Goal: Task Accomplishment & Management: Use online tool/utility

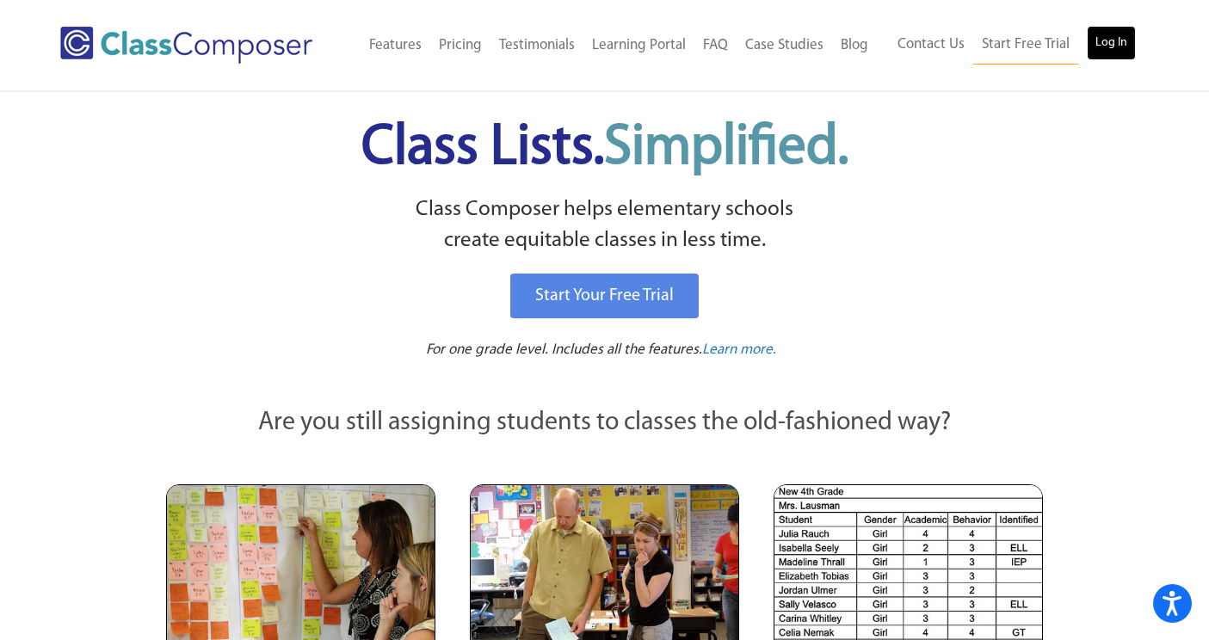
click at [1098, 44] on link "Log In" at bounding box center [1111, 43] width 49 height 34
click at [824, 1] on div "Menu Home Old Features Pricing Testimonials Learning Portal FAQ Case Studies Bl…" at bounding box center [604, 45] width 1088 height 90
click at [1102, 40] on link "Log In" at bounding box center [1111, 43] width 49 height 34
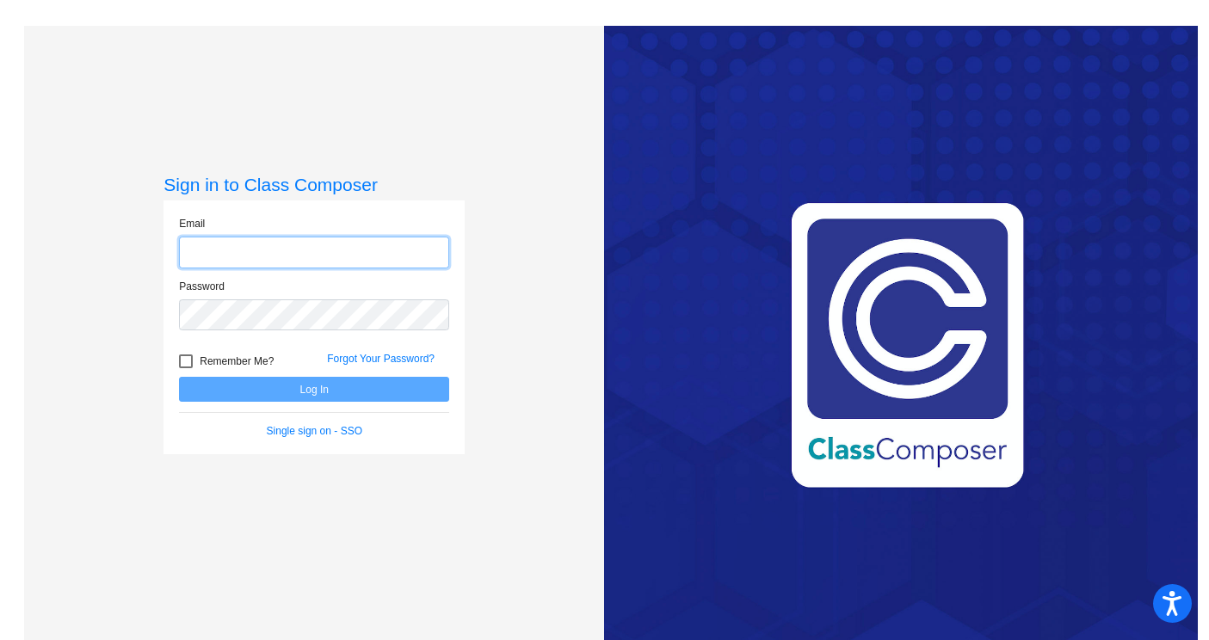
click at [354, 245] on input "email" at bounding box center [314, 253] width 270 height 32
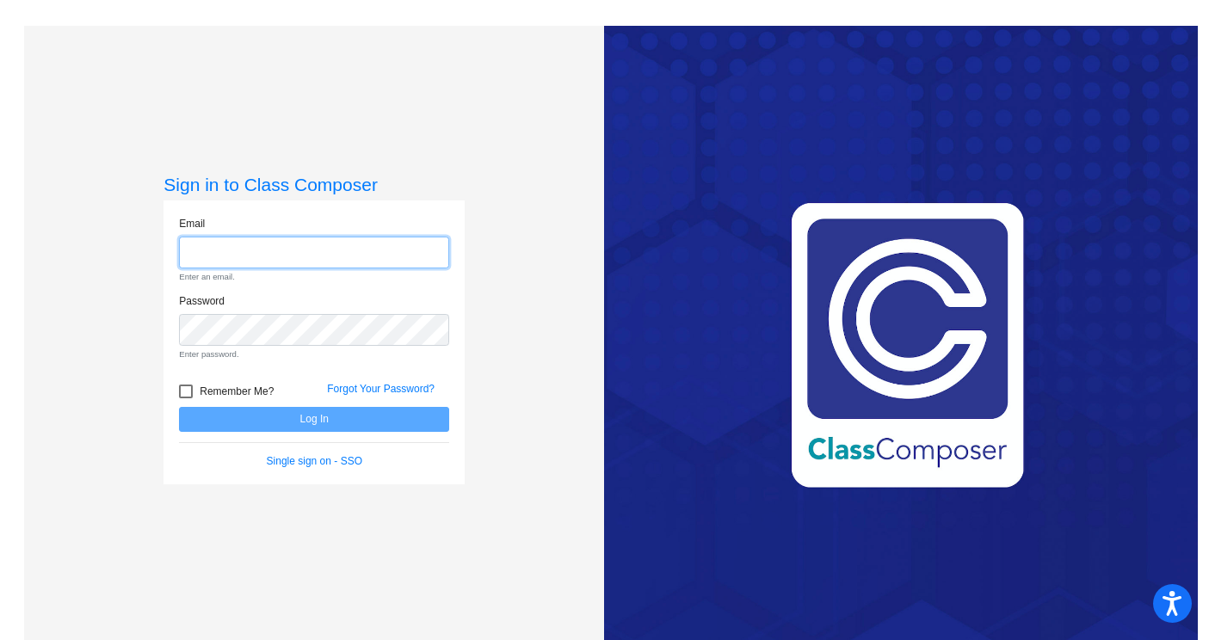
type input "[EMAIL_ADDRESS][DOMAIN_NAME]"
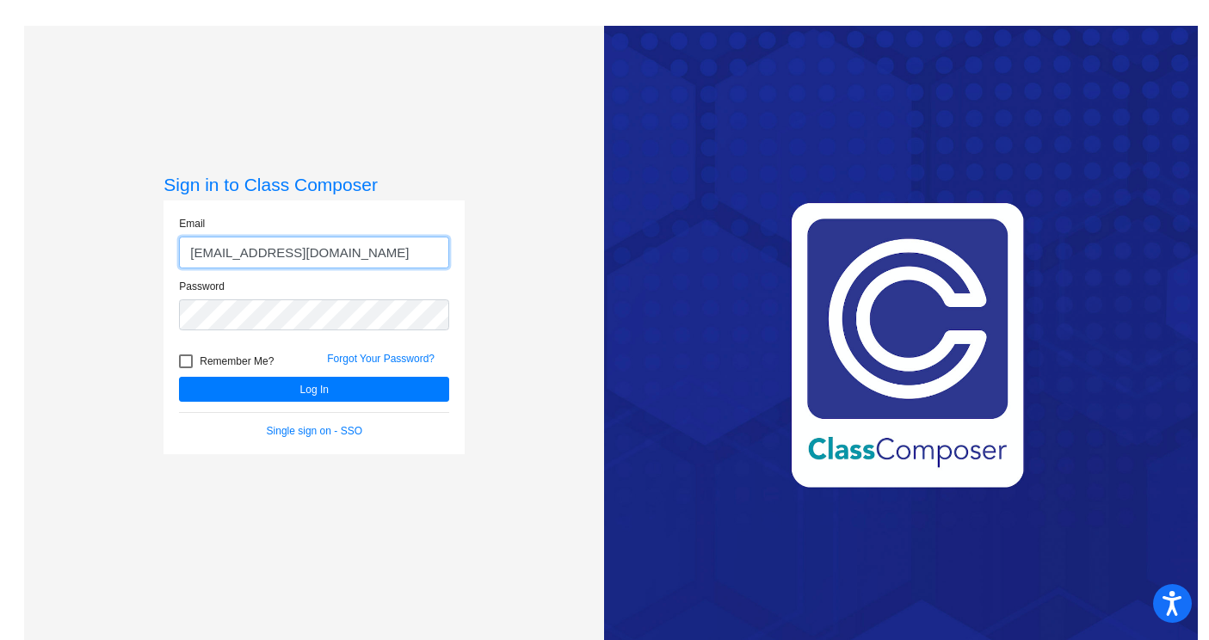
click at [179, 377] on button "Log In" at bounding box center [314, 389] width 270 height 25
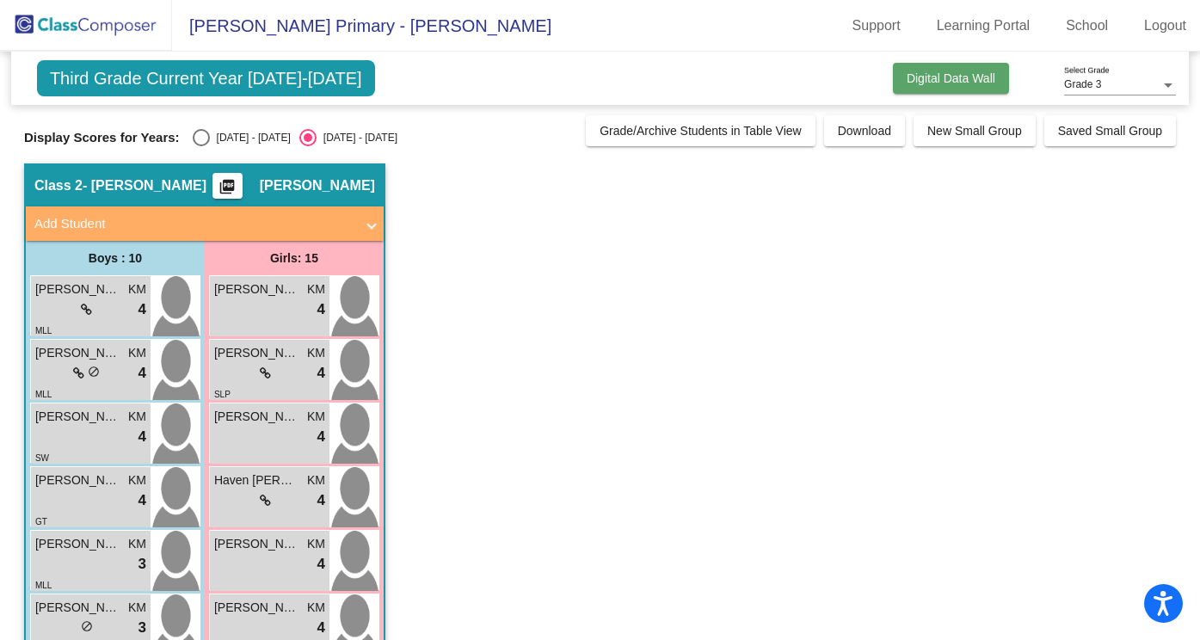
click at [940, 75] on span "Digital Data Wall" at bounding box center [951, 78] width 89 height 14
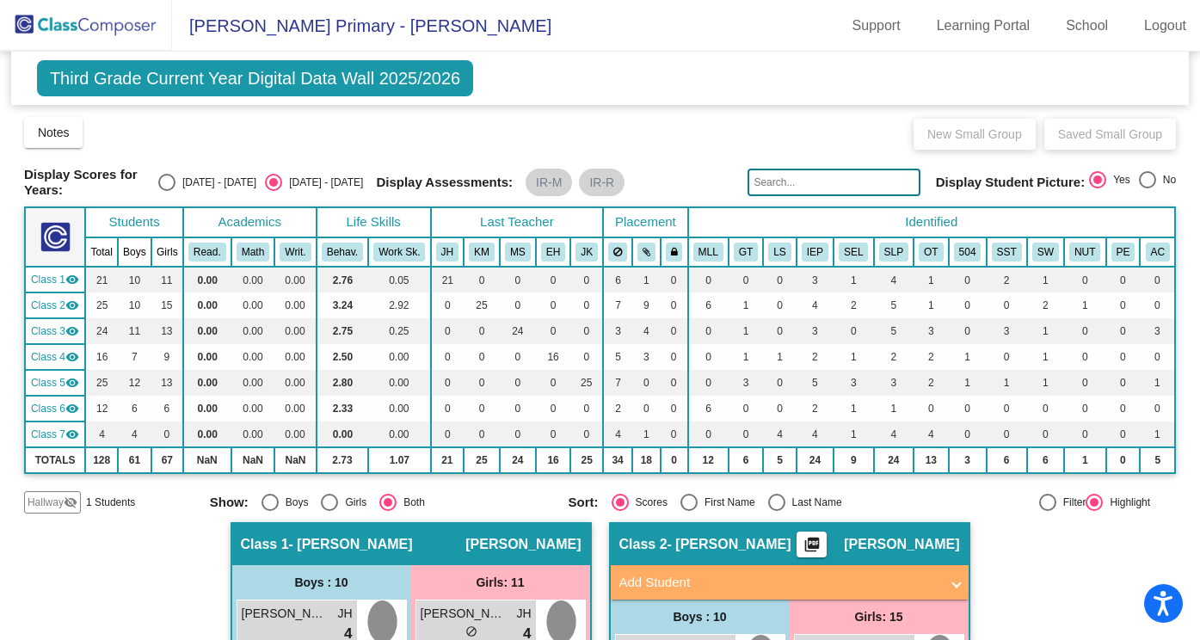
click at [118, 83] on span "Third Grade Current Year Digital Data Wall 2025/2026" at bounding box center [255, 78] width 436 height 36
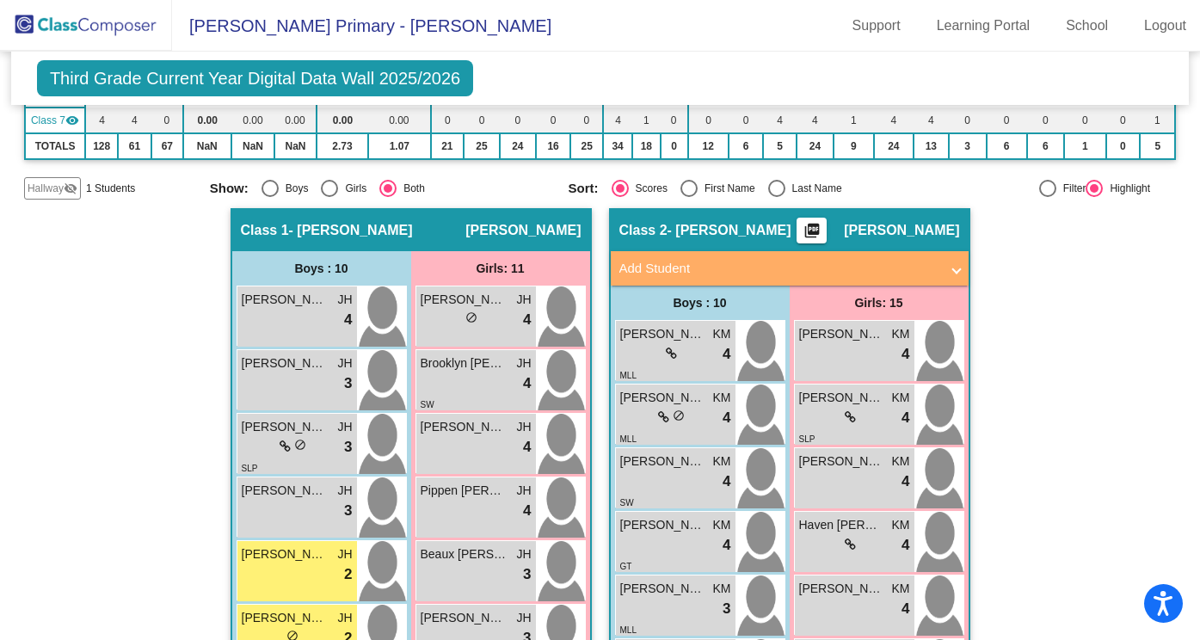
click at [681, 251] on div "Class 2 - Mark picture_as_pdf Kaitlyn Mark" at bounding box center [790, 230] width 358 height 41
click at [680, 239] on span "- [PERSON_NAME]" at bounding box center [730, 230] width 124 height 17
click at [892, 239] on span "[PERSON_NAME]" at bounding box center [901, 230] width 115 height 17
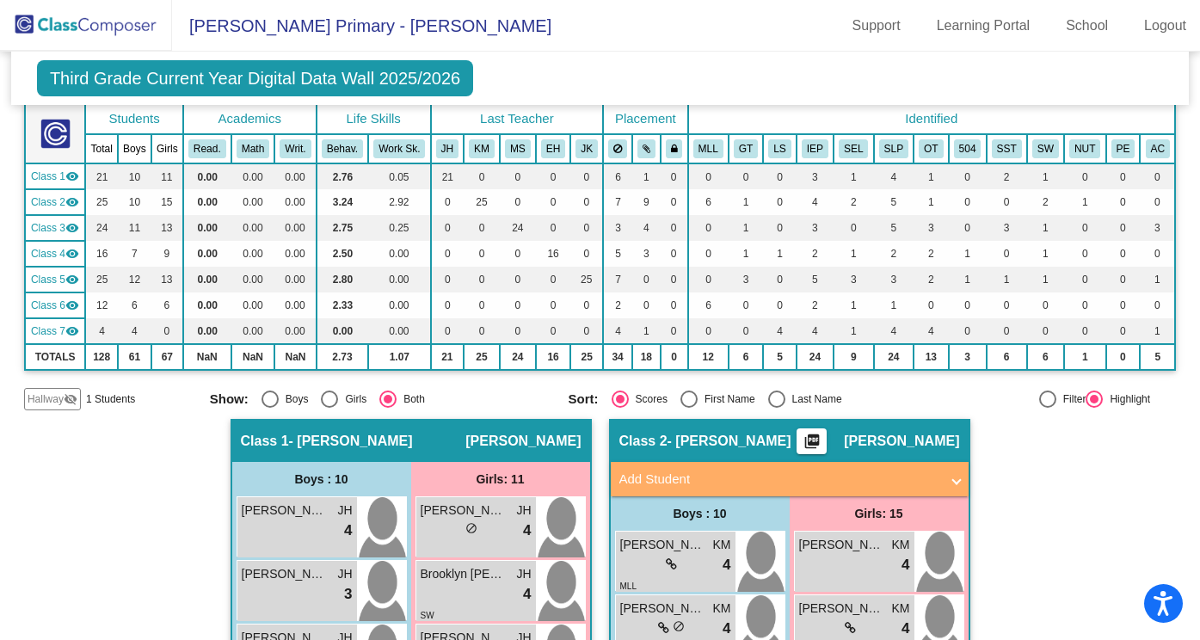
scroll to position [0, 0]
